Goal: Task Accomplishment & Management: Complete application form

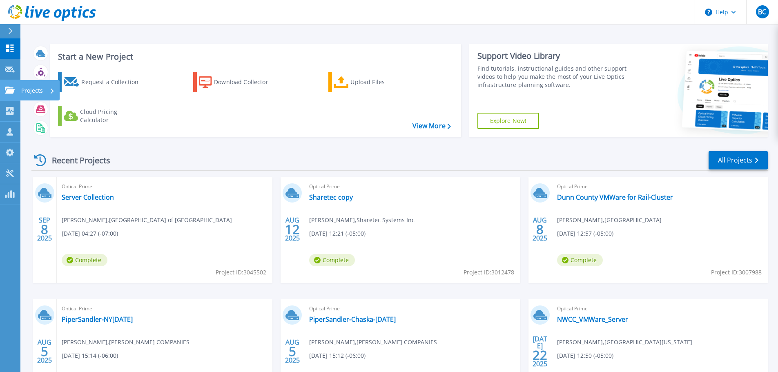
click at [20, 90] on link "Projects Projects" at bounding box center [10, 90] width 20 height 21
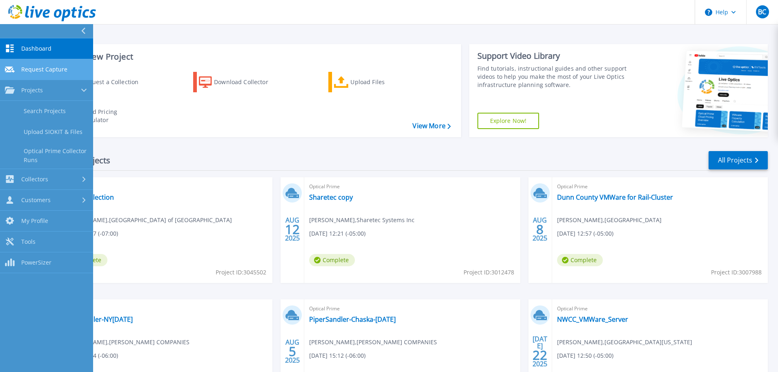
click at [38, 73] on span "Request Capture" at bounding box center [44, 69] width 46 height 7
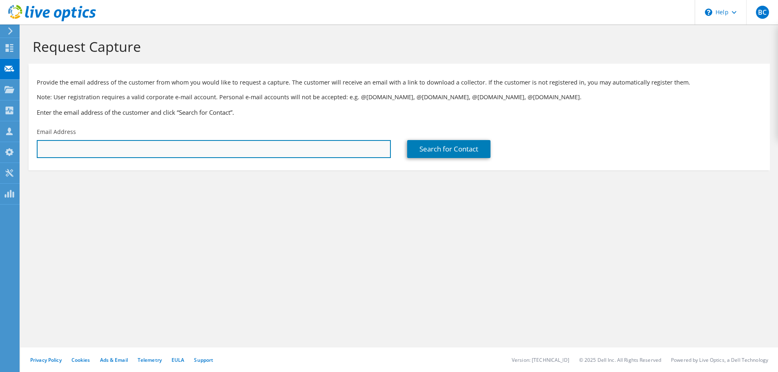
click at [78, 149] on input "text" at bounding box center [214, 149] width 354 height 18
paste input "charbel.mouhayar50@login.cuny.edu"
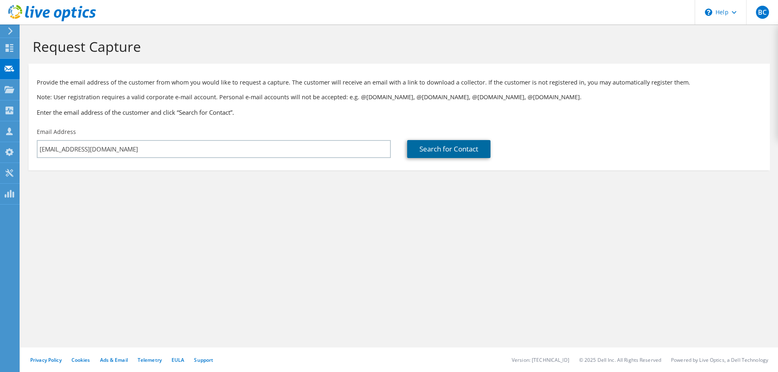
click at [448, 153] on link "Search for Contact" at bounding box center [448, 149] width 83 height 18
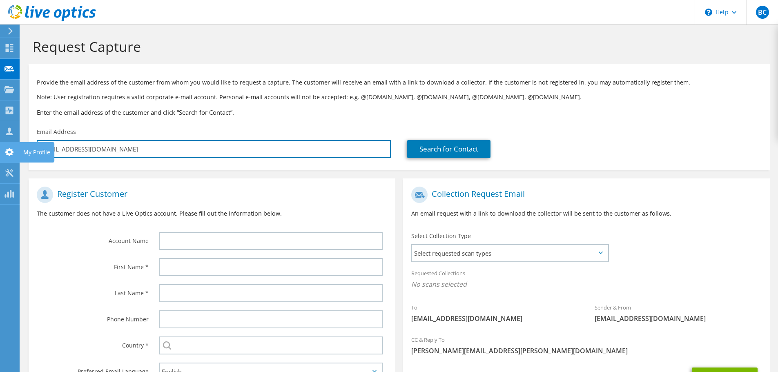
drag, startPoint x: 188, startPoint y: 147, endPoint x: 0, endPoint y: 150, distance: 187.9
click at [0, 150] on div "BC Partner Team Member Brent Cranmer brent.cranmer@cdw.com CDW My Profile Log O…" at bounding box center [389, 223] width 778 height 447
paste input "Charbel.Mouhayar@"
type input "Charbel.Mouhayar@cuny.edu"
type input "Select"
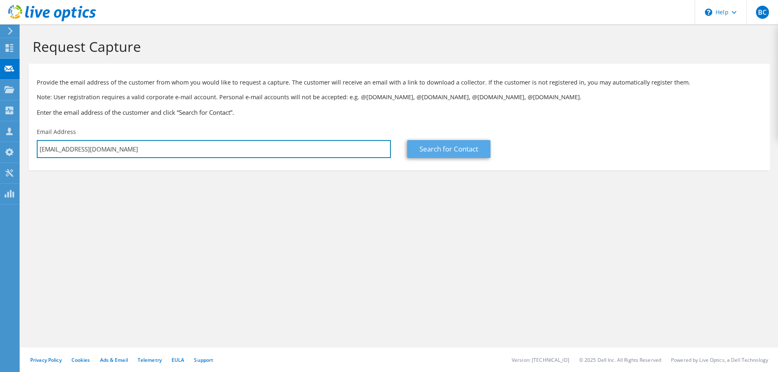
type input "Charbel.Mouhayar@cuny.edu"
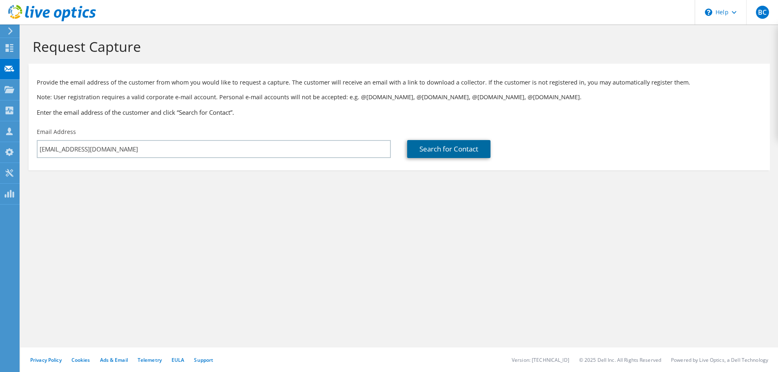
click at [466, 151] on link "Search for Contact" at bounding box center [448, 149] width 83 height 18
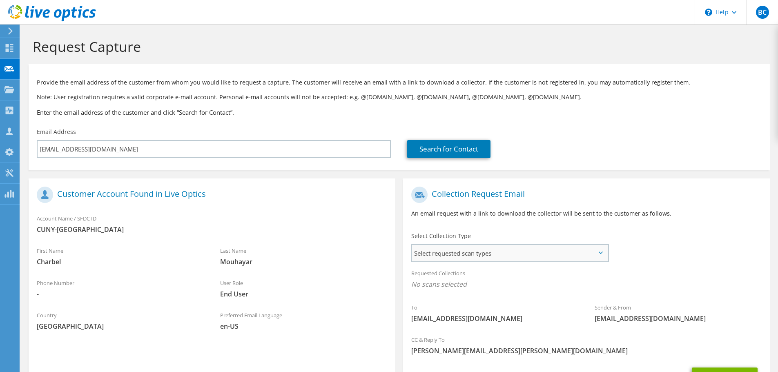
click at [488, 253] on span "Select requested scan types" at bounding box center [510, 253] width 196 height 16
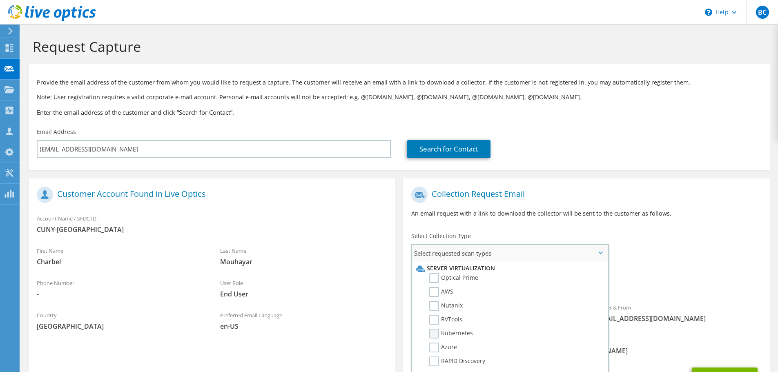
click at [457, 335] on label "Kubernetes" at bounding box center [451, 334] width 44 height 10
click at [0, 0] on input "Kubernetes" at bounding box center [0, 0] width 0 height 0
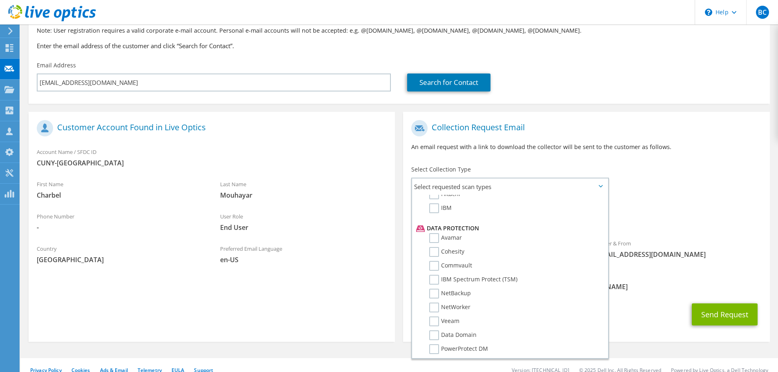
scroll to position [77, 0]
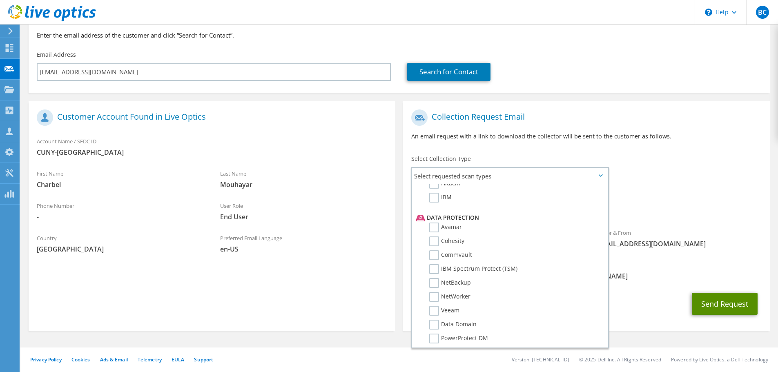
click at [719, 306] on button "Send Request" at bounding box center [725, 304] width 66 height 22
